Goal: Task Accomplishment & Management: Use online tool/utility

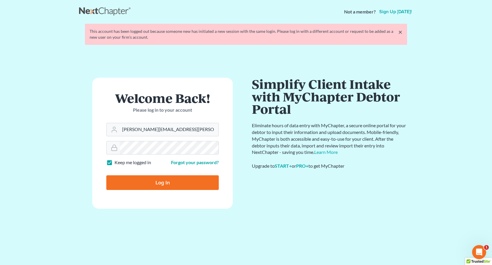
type input "[PERSON_NAME][EMAIL_ADDRESS][PERSON_NAME][DOMAIN_NAME]"
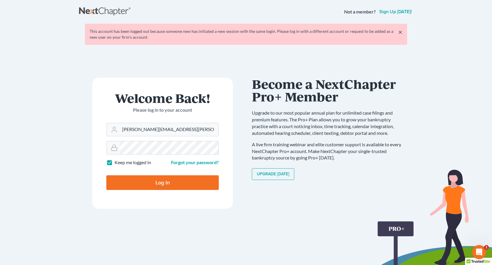
click at [106, 175] on input "Log In" at bounding box center [162, 182] width 112 height 15
type input "Thinking..."
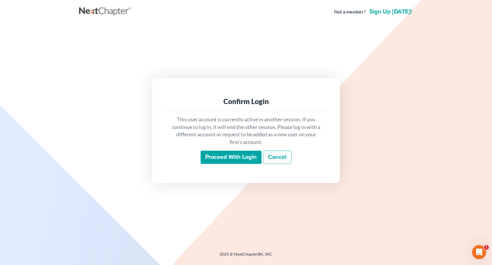
click at [227, 158] on input "Proceed with login" at bounding box center [231, 157] width 61 height 13
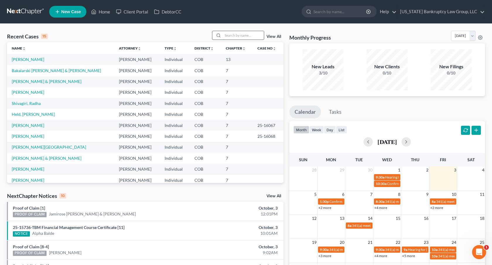
click at [236, 36] on input "search" at bounding box center [243, 35] width 41 height 8
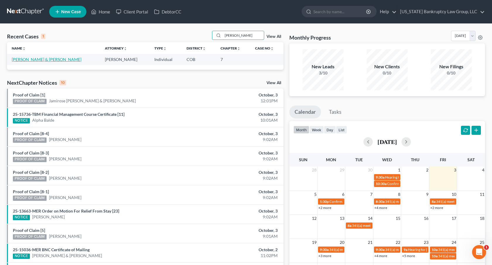
type input "[PERSON_NAME]"
click at [46, 60] on link "[PERSON_NAME] & [PERSON_NAME]" at bounding box center [47, 59] width 70 height 5
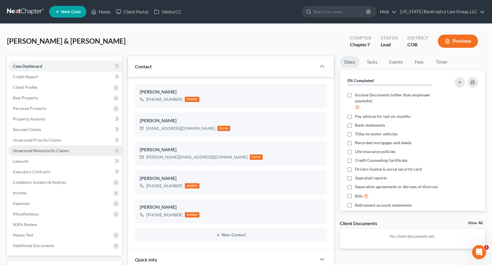
click at [56, 149] on span "Unsecured Nonpriority Claims" at bounding box center [41, 150] width 56 height 5
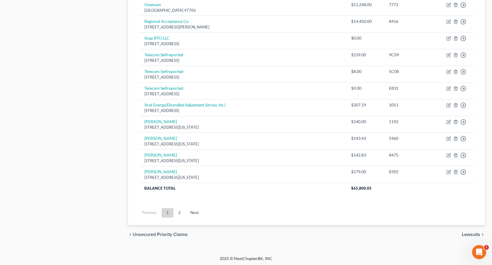
scroll to position [411, 0]
click at [181, 211] on link "2" at bounding box center [180, 211] width 12 height 9
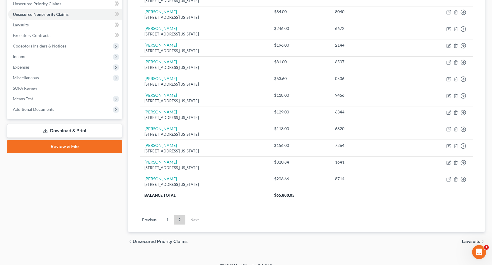
scroll to position [144, 0]
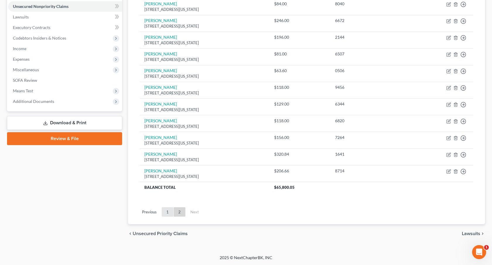
click at [168, 212] on link "1" at bounding box center [168, 211] width 12 height 9
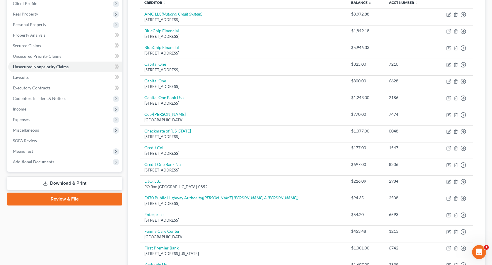
scroll to position [0, 0]
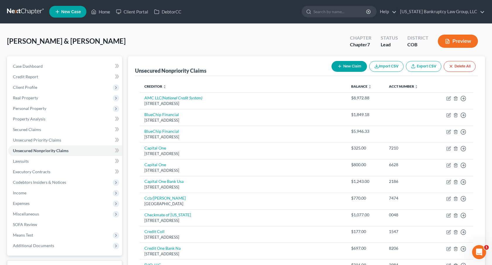
click at [27, 10] on link at bounding box center [25, 11] width 37 height 11
